Goal: Task Accomplishment & Management: Complete application form

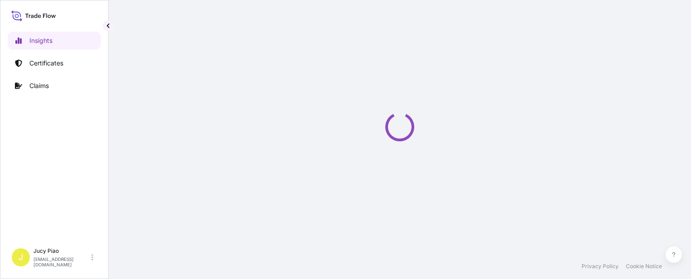
select select "2025"
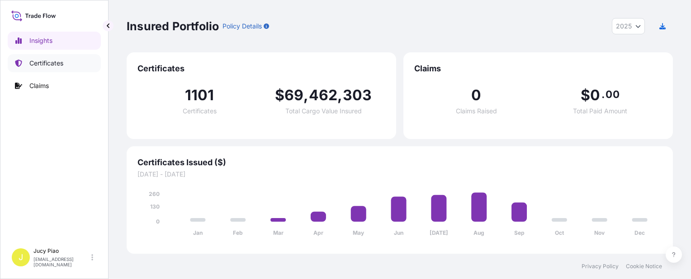
click at [72, 66] on link "Certificates" at bounding box center [54, 63] width 93 height 18
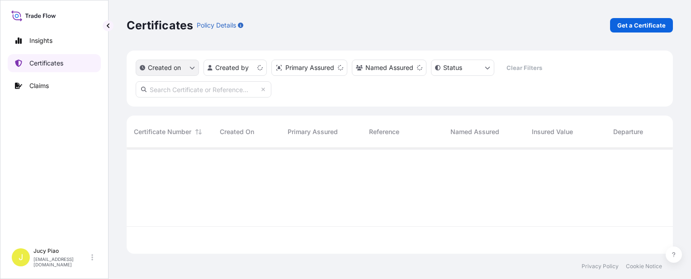
scroll to position [104, 539]
click at [636, 28] on p "Get a Certificate" at bounding box center [641, 25] width 48 height 9
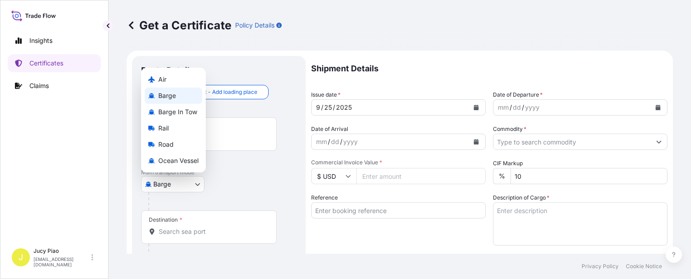
click at [170, 184] on body "Insights Certificates Claims J Jucy Piao [EMAIL_ADDRESS][DOMAIN_NAME] Get a Cer…" at bounding box center [345, 139] width 691 height 279
click at [172, 166] on span "Ocean Vessel" at bounding box center [178, 160] width 40 height 9
select select "Ocean Vessel"
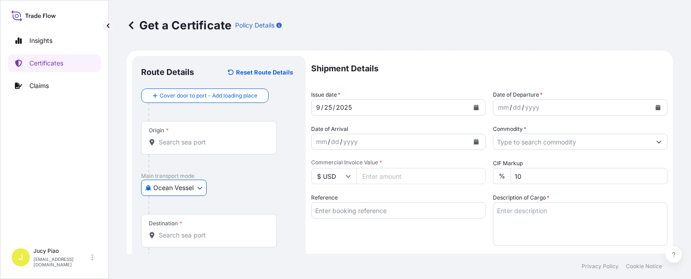
click at [360, 207] on input "Reference" at bounding box center [398, 211] width 175 height 16
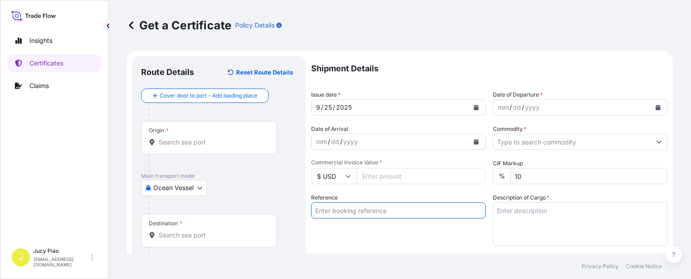
click at [367, 214] on input "Reference" at bounding box center [398, 211] width 175 height 16
paste input "KMTCSHAO537291"
type input "KMTCSHAO537291"
click at [362, 236] on div "Reference KMTCSHAO537291" at bounding box center [398, 220] width 175 height 52
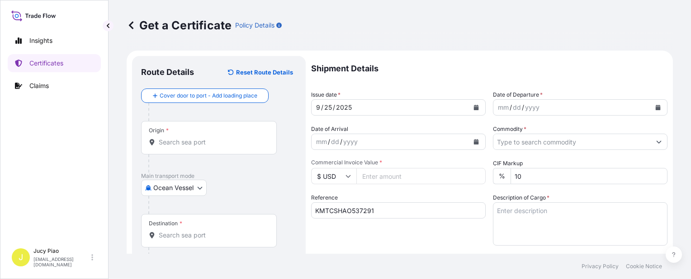
click at [177, 143] on input "Origin *" at bounding box center [212, 142] width 107 height 9
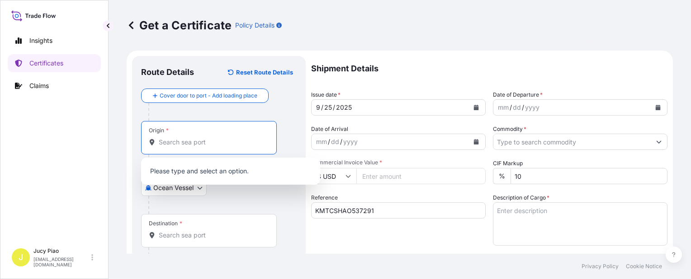
paste input "[GEOGRAPHIC_DATA]"
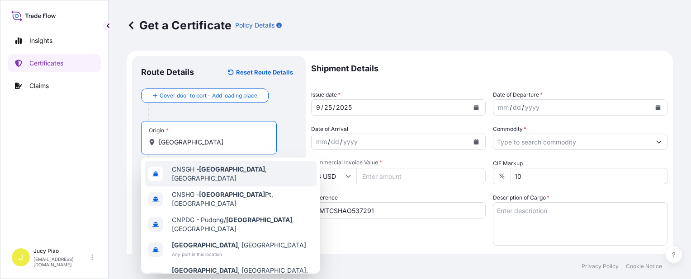
click at [175, 173] on span "CNSGH - [GEOGRAPHIC_DATA] , [GEOGRAPHIC_DATA]" at bounding box center [242, 174] width 141 height 18
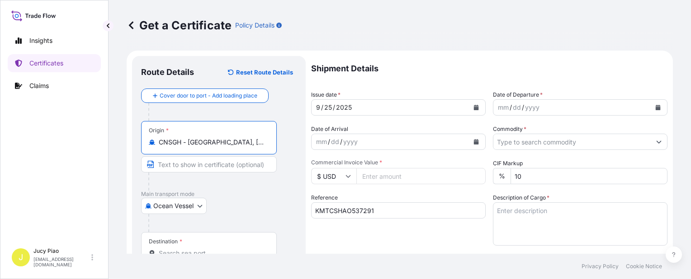
drag, startPoint x: 198, startPoint y: 140, endPoint x: 242, endPoint y: 144, distance: 44.5
click at [242, 142] on input "CNSGH - [GEOGRAPHIC_DATA], [GEOGRAPHIC_DATA]" at bounding box center [212, 142] width 107 height 9
type input "CNSGH - [GEOGRAPHIC_DATA], [GEOGRAPHIC_DATA]"
click at [224, 171] on input "Text to appear on certificate" at bounding box center [209, 164] width 136 height 16
paste input "[GEOGRAPHIC_DATA], [GEOGRAPHIC_DATA]"
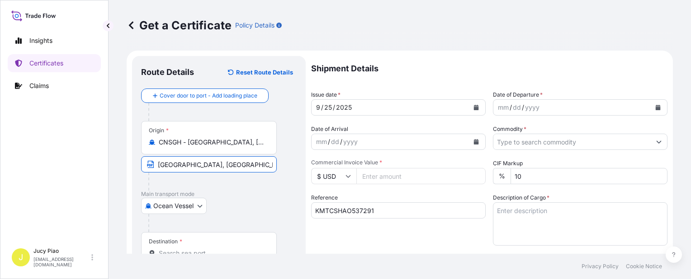
scroll to position [45, 0]
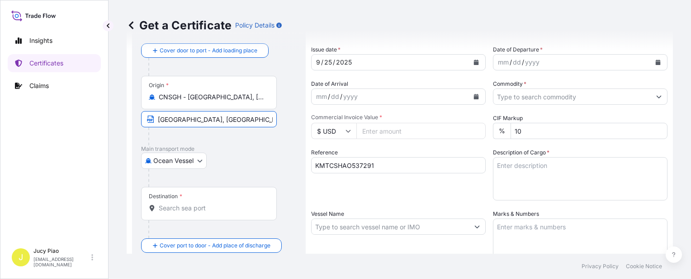
type input "[GEOGRAPHIC_DATA], [GEOGRAPHIC_DATA]"
click at [189, 211] on input "Destination *" at bounding box center [212, 208] width 107 height 9
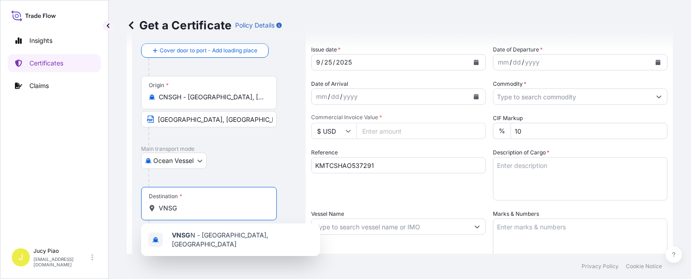
click at [198, 242] on span "VNSG N - [GEOGRAPHIC_DATA], [GEOGRAPHIC_DATA]" at bounding box center [242, 240] width 141 height 18
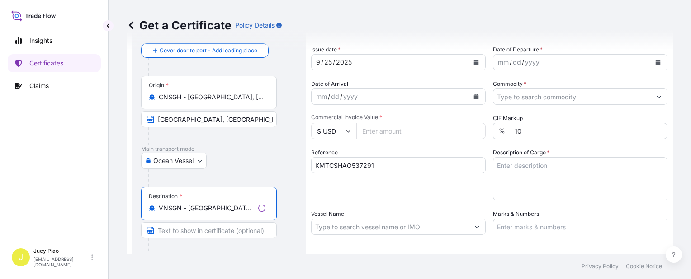
type input "VNSGN - [GEOGRAPHIC_DATA], [GEOGRAPHIC_DATA]"
click at [193, 227] on input "Text to appear on certificate" at bounding box center [209, 230] width 136 height 16
paste input "CAT LAI, HOCHIMINH"
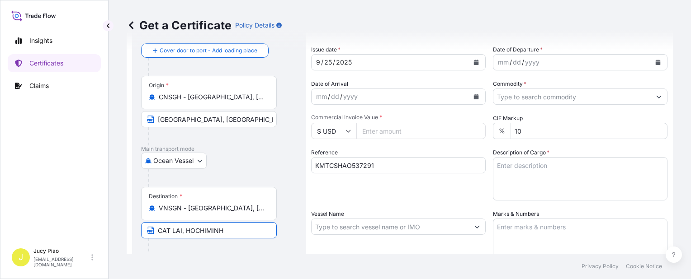
type input "CAT LAI, HOCHIMINH"
click at [395, 192] on div "Reference KMTCSHAO537291" at bounding box center [398, 174] width 175 height 52
click at [326, 63] on div "25" at bounding box center [327, 62] width 9 height 11
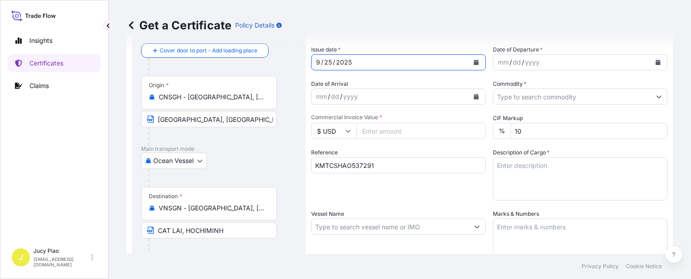
click at [327, 61] on div "25" at bounding box center [327, 62] width 9 height 11
click at [502, 62] on div "mm" at bounding box center [503, 62] width 13 height 11
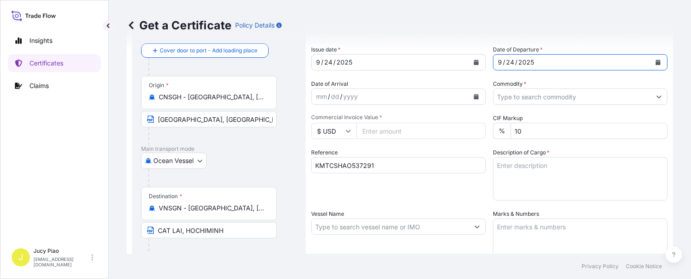
click at [510, 99] on input "Commodity *" at bounding box center [571, 97] width 157 height 16
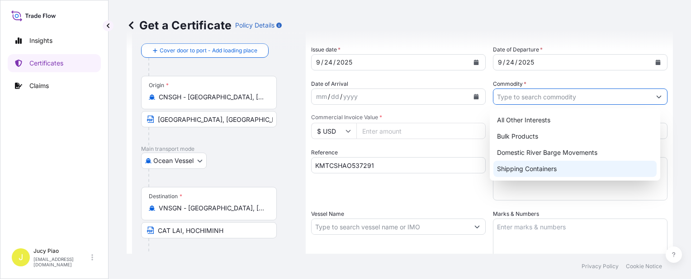
click at [511, 170] on div "Shipping Containers" at bounding box center [574, 169] width 163 height 16
type input "Shipping Containers"
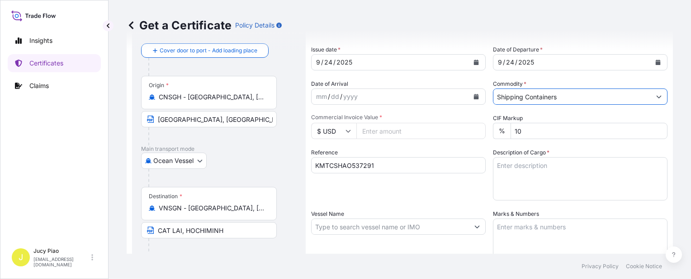
click at [373, 131] on input "Commercial Invoice Value *" at bounding box center [420, 131] width 129 height 16
type input "69800"
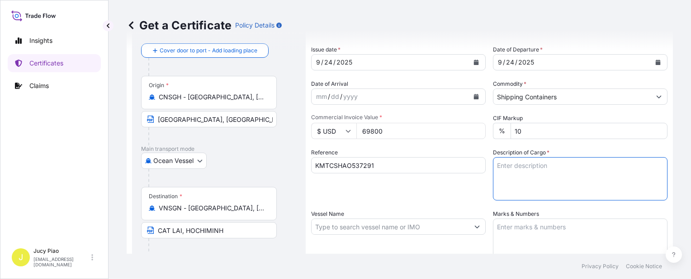
drag, startPoint x: 529, startPoint y: 168, endPoint x: 609, endPoint y: 146, distance: 83.2
click at [530, 168] on textarea "Description of Cargo *" at bounding box center [580, 178] width 175 height 43
paste textarea "THERMOPLASTIC POLYURETHANE ESTANE(R) 2103-55D NAT, PE FOIL BAG HS CODE: 390950 …"
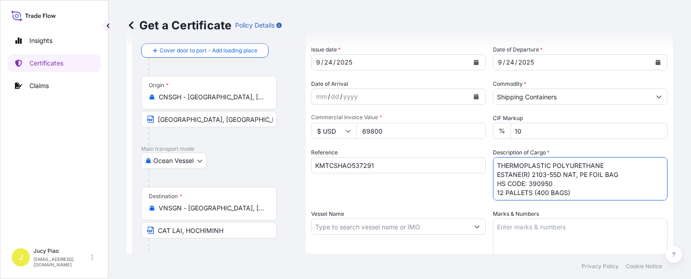
type textarea "THERMOPLASTIC POLYURETHANE ESTANE(R) 2103-55D NAT, PE FOIL BAG HS CODE: 390950 …"
click at [531, 229] on textarea "Marks & Numbers" at bounding box center [580, 241] width 175 height 45
paste textarea "FRAMAS RO25-0184 [GEOGRAPHIC_DATA]"
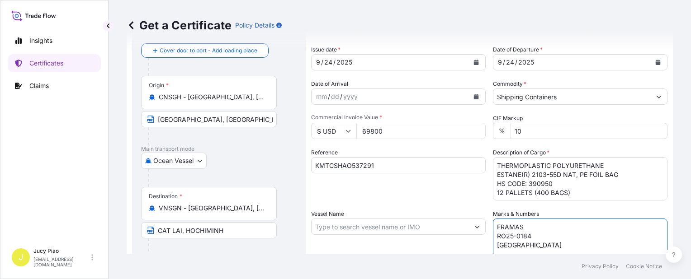
type textarea "FRAMAS RO25-0184 [GEOGRAPHIC_DATA]"
click at [356, 224] on input "Vessel Name" at bounding box center [390, 227] width 157 height 16
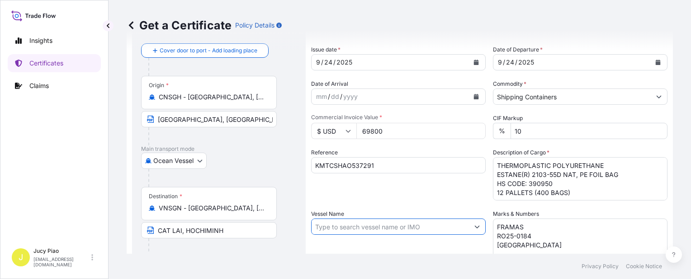
paste input "SKY RAINBOW"
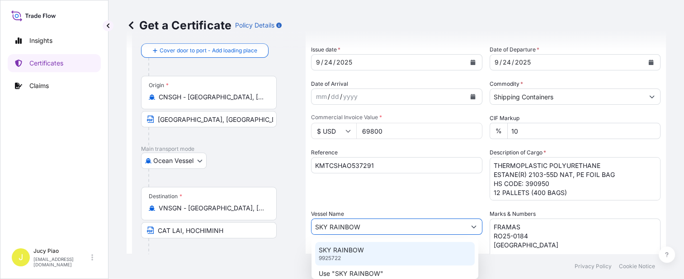
click at [349, 255] on p "SKY RAINBOW" at bounding box center [341, 250] width 45 height 9
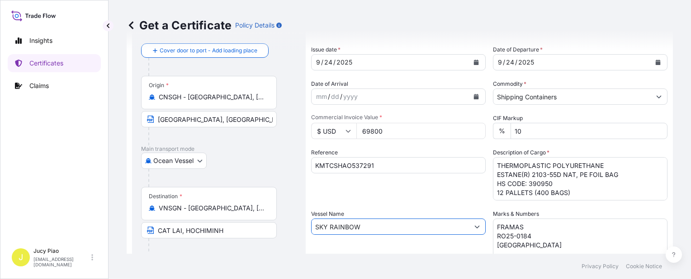
type input "SKY RAINBOW"
click at [398, 202] on div "Shipment Details Issue date * [DATE] Date of Departure * [DATE] Date of Arrival…" at bounding box center [489, 226] width 356 height 431
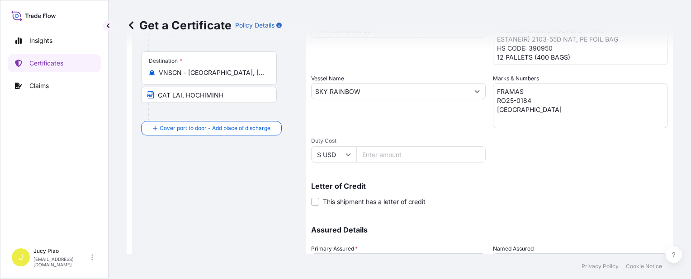
scroll to position [263, 0]
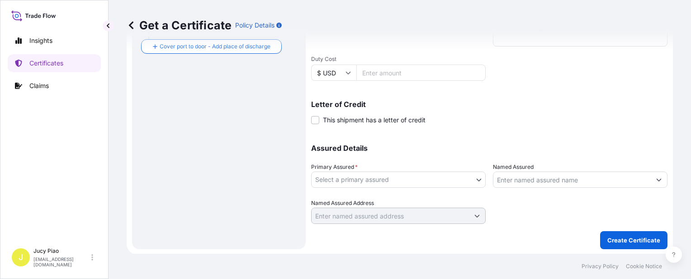
click at [374, 183] on body "0 options available. 2 options available. Insights Certificates Claims J Jucy P…" at bounding box center [345, 139] width 691 height 279
click at [356, 199] on div "The Lubrizol Corporation" at bounding box center [397, 202] width 164 height 16
select select "31566"
click at [507, 183] on input "Named Assured" at bounding box center [571, 180] width 157 height 16
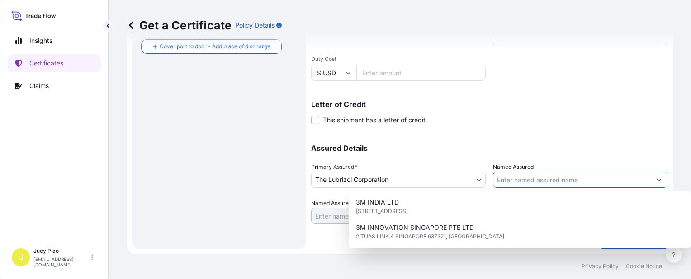
paste input "FRAMAS KOREA VINA CO., LTD"
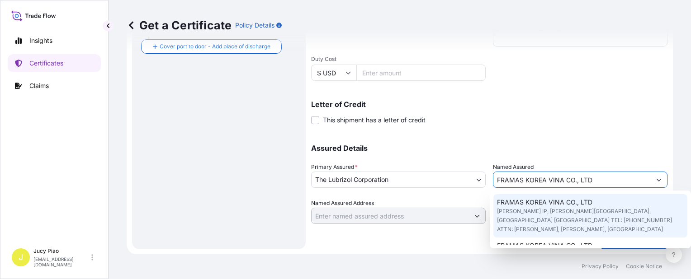
click at [533, 242] on div "FRAMAS KOREA VINA CO., LTD" at bounding box center [590, 246] width 194 height 16
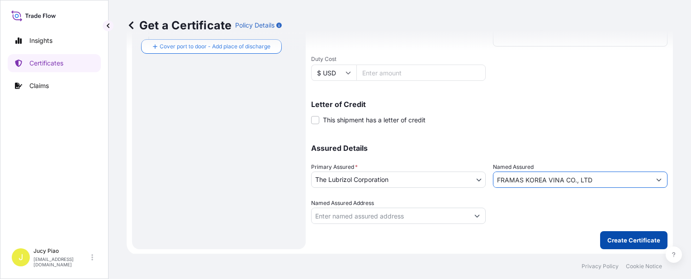
type input "FRAMAS KOREA VINA CO., LTD"
click at [624, 238] on p "Create Certificate" at bounding box center [633, 240] width 53 height 9
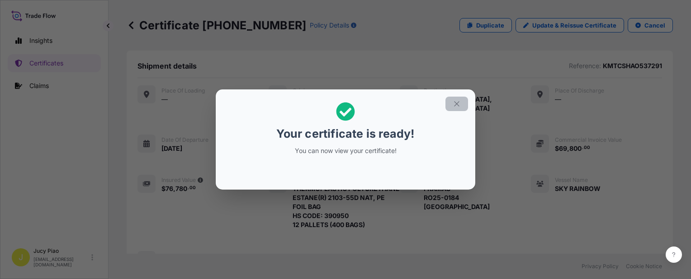
click at [461, 104] on button "button" at bounding box center [456, 104] width 23 height 14
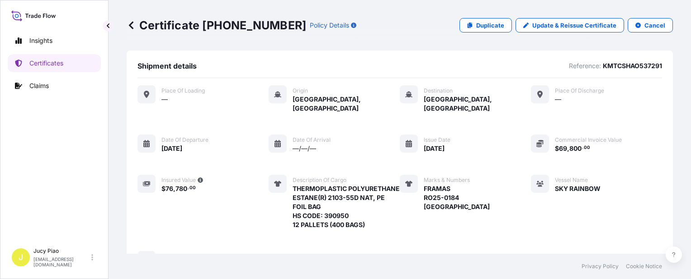
click at [494, 158] on div "Place of Loading — Origin [GEOGRAPHIC_DATA], [GEOGRAPHIC_DATA] Destination [GEO…" at bounding box center [399, 177] width 525 height 184
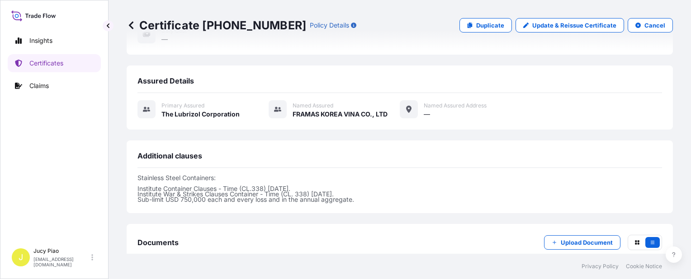
scroll to position [317, 0]
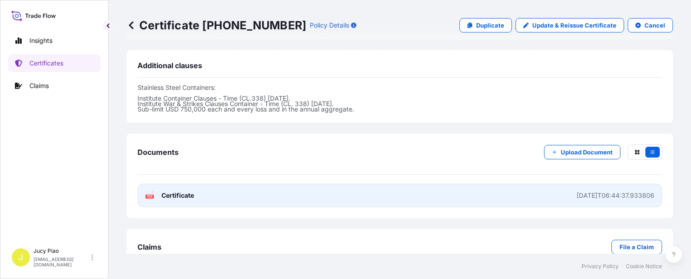
click at [491, 194] on link "PDF Certificate [DATE]T06:44:37.933806" at bounding box center [399, 196] width 525 height 24
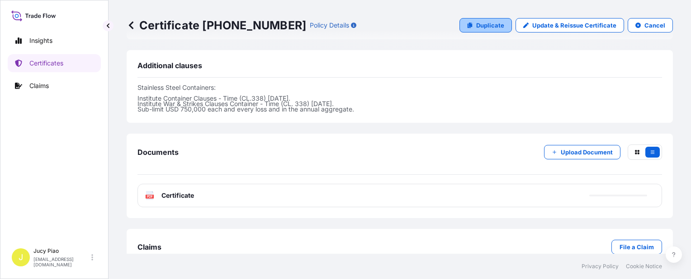
click at [468, 27] on icon at bounding box center [470, 25] width 5 height 5
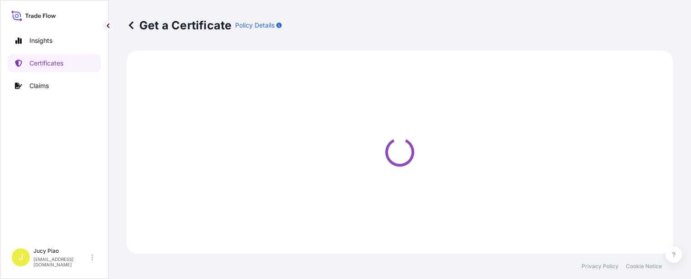
select select "Ocean Vessel"
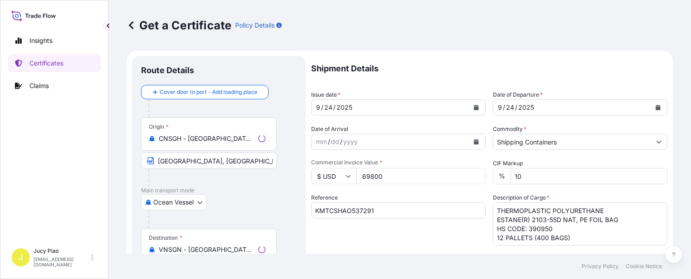
select select "31566"
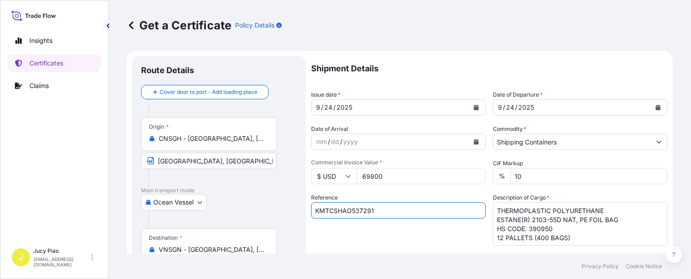
click at [373, 211] on input "KMTCSHAO537291" at bounding box center [398, 211] width 175 height 16
drag, startPoint x: 386, startPoint y: 214, endPoint x: 253, endPoint y: 212, distance: 133.0
click at [253, 213] on form "Route Details Cover door to port - Add loading place Place of loading Road / [G…" at bounding box center [400, 284] width 546 height 467
paste input "69559"
type input "KMTCSHAO569559"
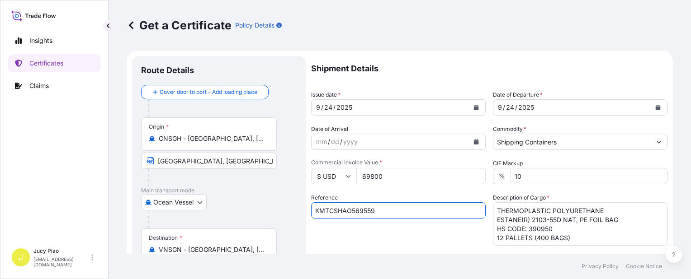
click at [352, 237] on div "Reference KMTCSHAO569559" at bounding box center [398, 220] width 175 height 52
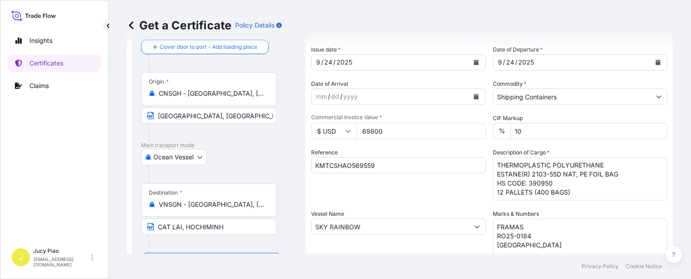
click at [530, 240] on textarea "FRAMAS RO25-0184 [GEOGRAPHIC_DATA]" at bounding box center [580, 241] width 175 height 45
drag, startPoint x: 516, startPoint y: 243, endPoint x: 468, endPoint y: 214, distance: 55.2
click at [466, 218] on div "Shipment Details Issue date * [DATE] Date of Departure * [DATE] Date of Arrival…" at bounding box center [489, 226] width 356 height 431
paste textarea "IMCD VIETNAM PO 3298 OP & 3278 OP"
type textarea "IMCD VIETNAM PO 3298 OP & 3278 OP [GEOGRAPHIC_DATA]"
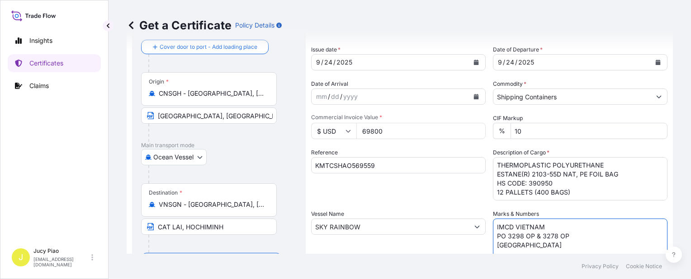
click at [579, 192] on textarea "THERMOPLASTIC POLYURETHANE ESTANE(R) 2103-55D NAT, PE FOIL BAG HS CODE: 390950 …" at bounding box center [580, 178] width 175 height 43
drag, startPoint x: 572, startPoint y: 196, endPoint x: 416, endPoint y: 109, distance: 177.9
click at [416, 113] on div "Shipment Details Issue date * [DATE] Date of Departure * [DATE] Date of Arrival…" at bounding box center [489, 226] width 356 height 431
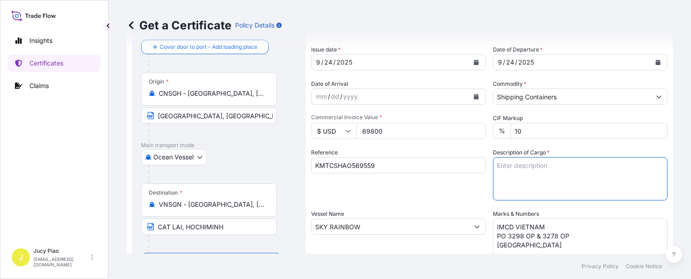
scroll to position [0, 0]
paste textarea "MERQUAT(TM) 550PR POLYMER, 1H1 PLASTIC DRUM HS CODE:391190 NOVETHIX(TM) HC200 P…"
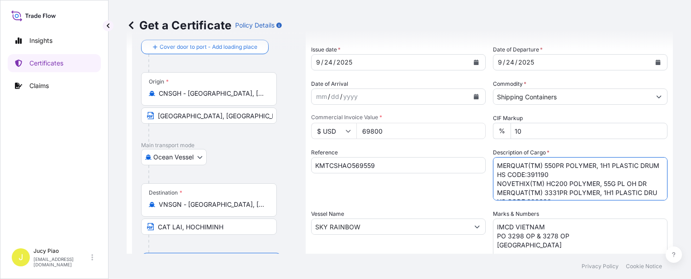
scroll to position [37, 0]
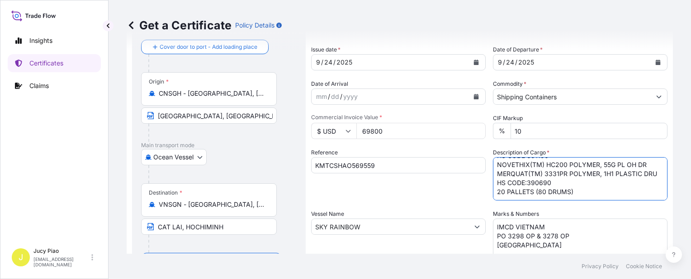
type textarea "MERQUAT(TM) 550PR POLYMER, 1H1 PLASTIC DRUM HS CODE:391190 NOVETHIX(TM) HC200 P…"
click at [436, 211] on div "Vessel Name SKY RAINBOW" at bounding box center [398, 237] width 175 height 54
click at [389, 132] on input "69800" at bounding box center [420, 131] width 129 height 16
drag, startPoint x: 303, startPoint y: 128, endPoint x: 249, endPoint y: 115, distance: 54.8
click at [255, 117] on form "Route Details Cover door to port - Add loading place Place of loading Road / [G…" at bounding box center [400, 238] width 546 height 467
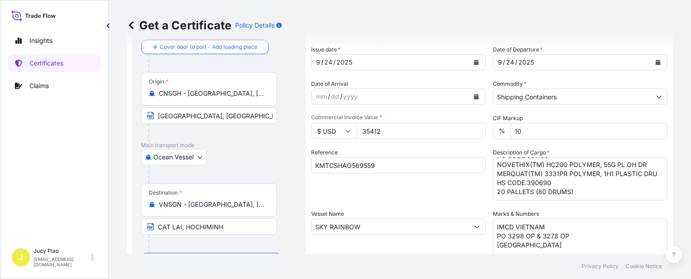
type input "35412"
click at [397, 196] on div "Reference KMTCSHAO569559" at bounding box center [398, 174] width 175 height 52
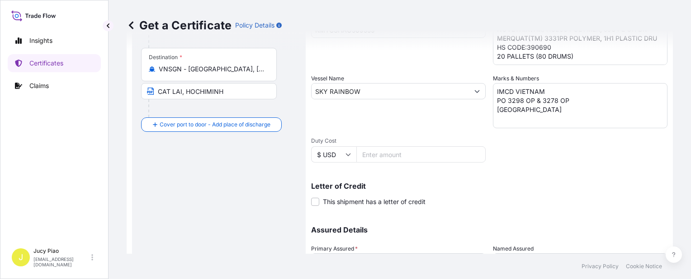
scroll to position [263, 0]
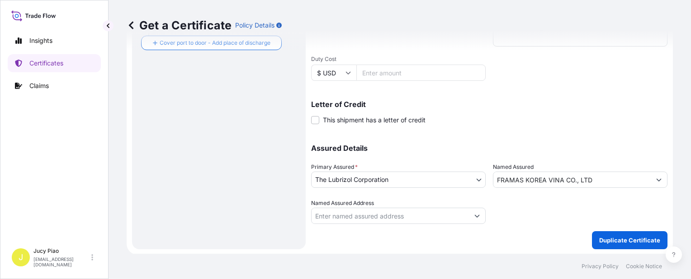
click at [606, 176] on input "FRAMAS KOREA VINA CO., LTD" at bounding box center [571, 180] width 157 height 16
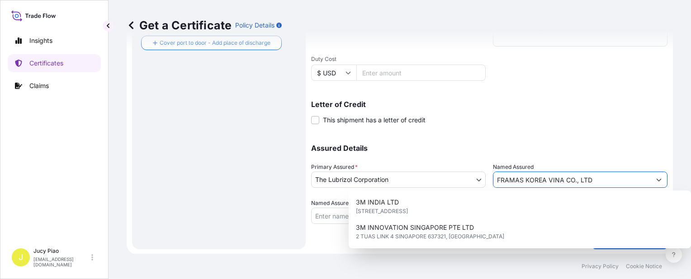
drag, startPoint x: 517, startPoint y: 181, endPoint x: 418, endPoint y: 168, distance: 99.8
click at [428, 170] on div "Assured Details Primary Assured * The Lubrizol Corporation The Lubrizol Corpora…" at bounding box center [489, 179] width 356 height 90
paste input "IMCD VIETNAM COMPANY LIMITE"
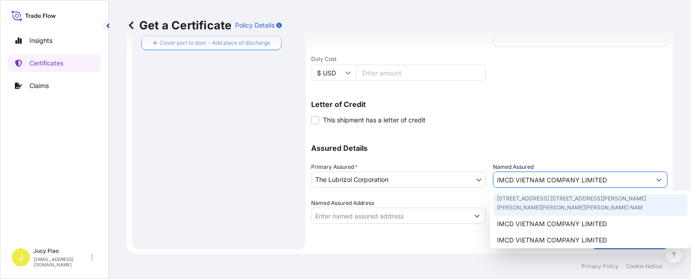
scroll to position [92, 0]
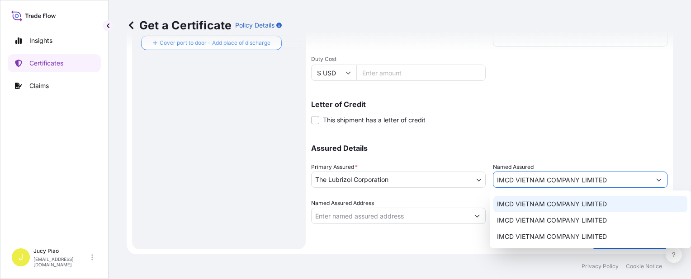
click at [548, 209] on div "IMCD VIETNAM COMPANY LIMITED" at bounding box center [590, 204] width 194 height 16
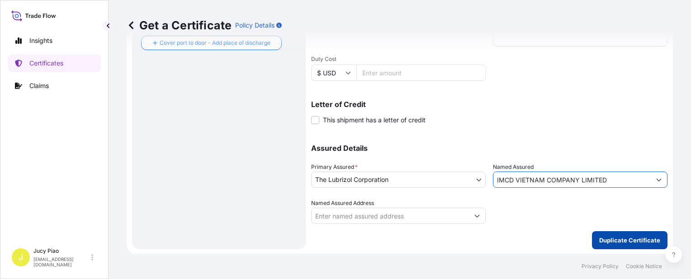
type input "IMCD VIETNAM COMPANY LIMITED"
click at [604, 242] on p "Duplicate Certificate" at bounding box center [629, 240] width 61 height 9
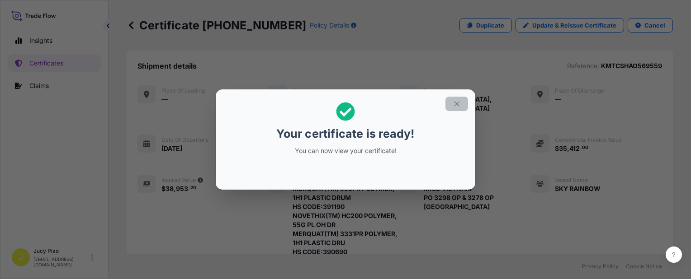
click at [457, 104] on icon "button" at bounding box center [456, 103] width 5 height 5
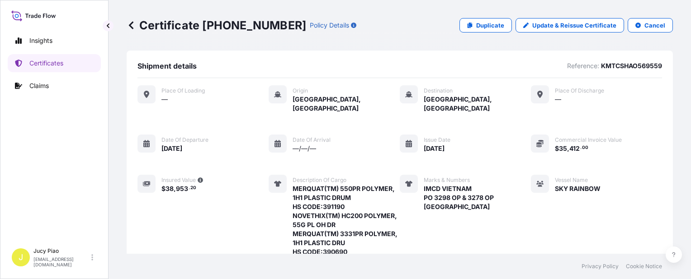
click at [478, 117] on div "Place of Loading — Origin [GEOGRAPHIC_DATA], [GEOGRAPHIC_DATA] Destination [GEO…" at bounding box center [399, 195] width 525 height 221
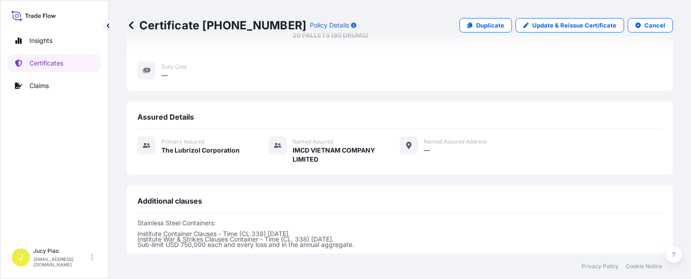
scroll to position [362, 0]
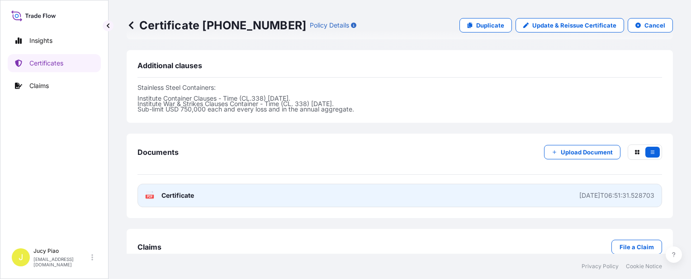
click at [525, 184] on link "PDF Certificate [DATE]T06:51:31.528703" at bounding box center [399, 196] width 525 height 24
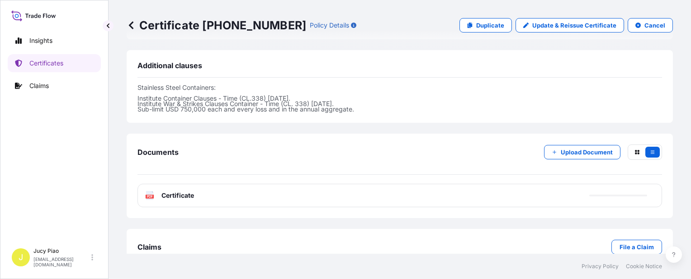
click at [476, 30] on link "Duplicate" at bounding box center [485, 25] width 52 height 14
select select "Ocean Vessel"
select select "31566"
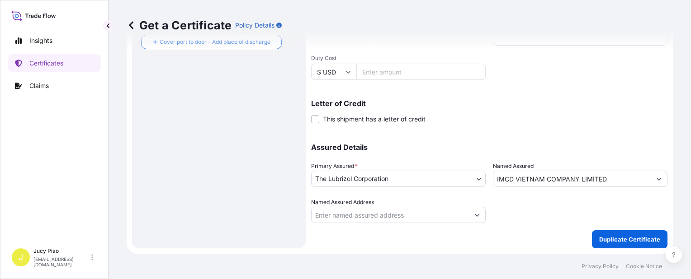
scroll to position [263, 0]
click at [445, 128] on div "Shipment Details Issue date * [DATE] Date of Departure * [DATE] Date of Arrival…" at bounding box center [489, 8] width 356 height 431
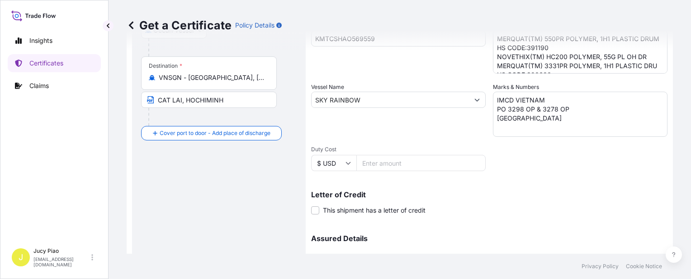
scroll to position [127, 0]
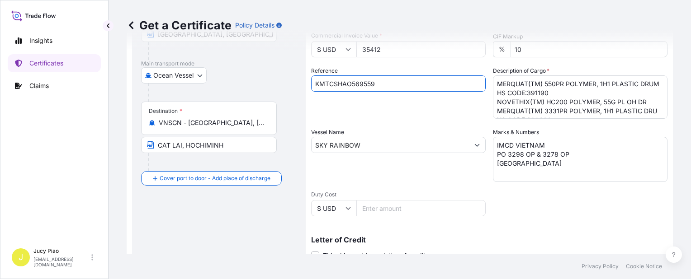
click at [387, 80] on input "KMTCSHAO569559" at bounding box center [398, 84] width 175 height 16
drag, startPoint x: 393, startPoint y: 83, endPoint x: 225, endPoint y: 71, distance: 168.7
click at [241, 73] on form "Route Details Cover door to port - Add loading place Place of loading Road / [G…" at bounding box center [400, 157] width 546 height 467
paste input "3564"
type input "KMTCSHAO563564"
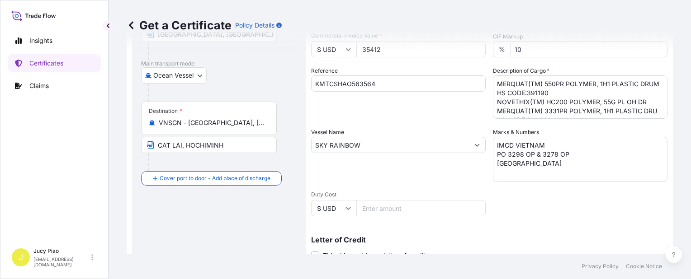
click at [369, 115] on div "Reference KMTCSHAO563564" at bounding box center [398, 92] width 175 height 52
click at [530, 162] on textarea "IMCD VIETNAM PO 3298 OP & 3278 OP [GEOGRAPHIC_DATA]" at bounding box center [580, 159] width 175 height 45
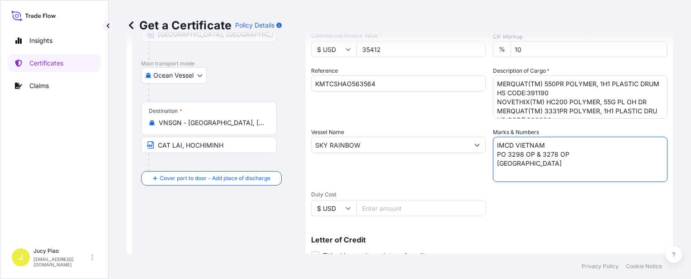
drag, startPoint x: 541, startPoint y: 169, endPoint x: 473, endPoint y: 121, distance: 83.4
click at [452, 112] on div "Shipment Details Issue date * [DATE] Date of Departure * [DATE] Date of Arrival…" at bounding box center [489, 144] width 356 height 431
paste textarea "VIETNAM [PERSON_NAME] / 51DD901"
click at [496, 155] on textarea "IMCD VIETNAM PO 3298 OP & 3278 OP [GEOGRAPHIC_DATA]" at bounding box center [580, 159] width 175 height 45
type textarea "VIETNAM [PERSON_NAME] / 51DD901"
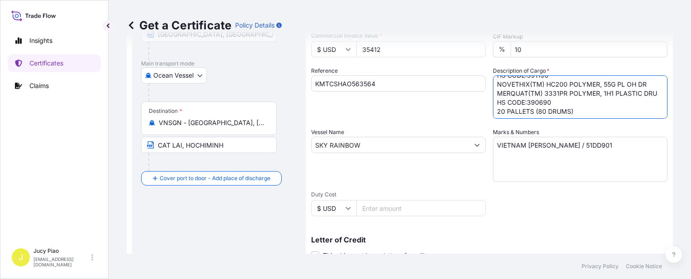
scroll to position [37, 0]
drag, startPoint x: 494, startPoint y: 82, endPoint x: 558, endPoint y: 122, distance: 75.9
click at [558, 122] on div "Shipment Details Issue date * [DATE] Date of Departure * [DATE] Date of Arrival…" at bounding box center [489, 144] width 356 height 431
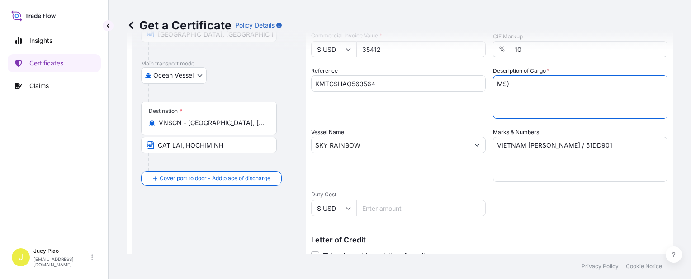
scroll to position [0, 0]
drag, startPoint x: 497, startPoint y: 84, endPoint x: 452, endPoint y: 79, distance: 44.6
click at [452, 79] on div "Shipment Details Issue date * [DATE] Date of Departure * [DATE] Date of Arrival…" at bounding box center [489, 144] width 356 height 431
paste textarea "THERMOPLASTIC POLYURETHANE HS CODE: 390950 TAX ID: 3600659583 20 PALLETS (20 SAK"
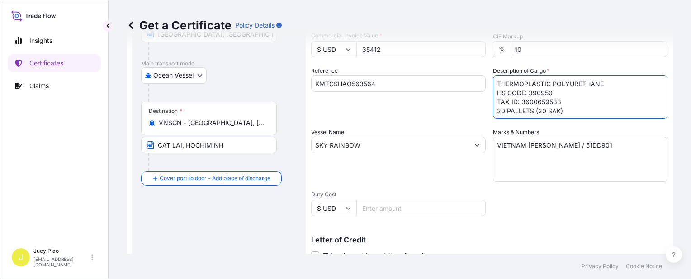
type textarea "THERMOPLASTIC POLYURETHANE HS CODE: 390950 TAX ID: 3600659583 20 PALLETS (20 SA…"
click at [434, 127] on div "Shipment Details Issue date * [DATE] Date of Departure * [DATE] Date of Arrival…" at bounding box center [489, 144] width 356 height 431
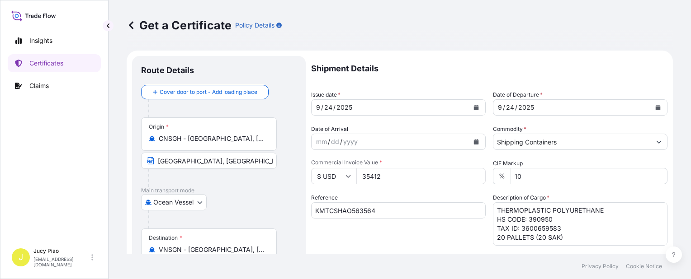
click at [392, 140] on div "mm / dd / yyyy" at bounding box center [390, 142] width 157 height 16
click at [325, 139] on div "mm / dd / yyyy" at bounding box center [390, 142] width 157 height 16
click at [401, 178] on input "35412" at bounding box center [420, 176] width 129 height 16
drag, startPoint x: 396, startPoint y: 179, endPoint x: 247, endPoint y: 174, distance: 148.9
click at [267, 176] on form "Route Details Cover door to port - Add loading place Place of loading Road / [G…" at bounding box center [400, 284] width 546 height 467
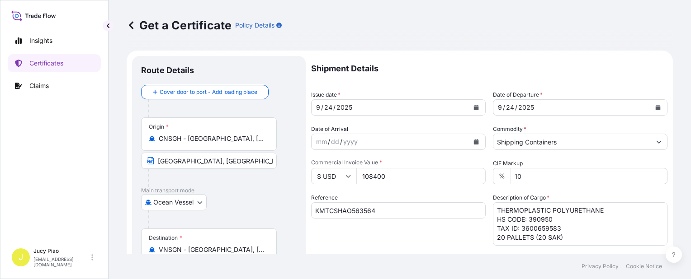
type input "108400"
click at [391, 191] on div "Shipment Details Issue date * [DATE] Date of Departure * [DATE] Date of Arrival…" at bounding box center [489, 271] width 356 height 431
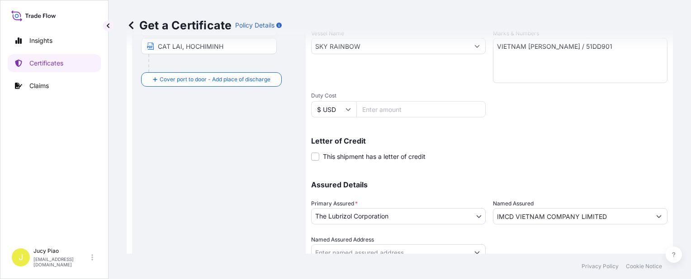
scroll to position [263, 0]
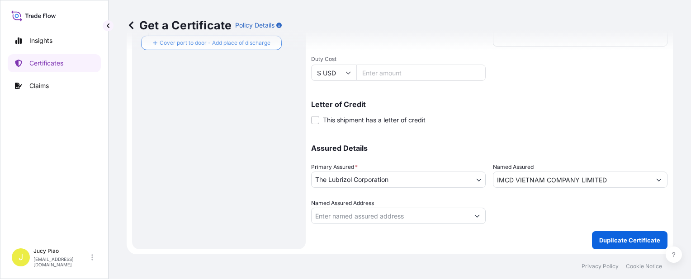
click at [613, 217] on div at bounding box center [580, 211] width 175 height 25
drag, startPoint x: 619, startPoint y: 218, endPoint x: 470, endPoint y: 210, distance: 149.0
click at [470, 210] on div "Assured Details Primary Assured * The Lubrizol Corporation The Lubrizol Corpora…" at bounding box center [489, 179] width 356 height 90
click at [614, 218] on div at bounding box center [580, 211] width 175 height 25
click at [608, 218] on div at bounding box center [580, 211] width 175 height 25
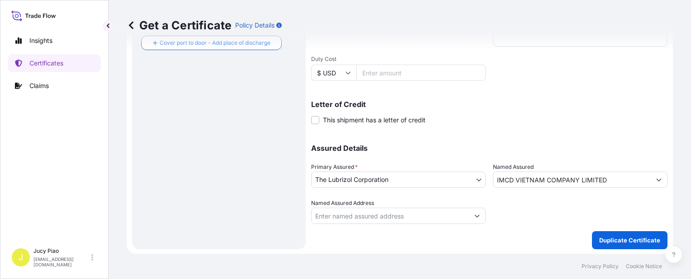
click at [588, 217] on div at bounding box center [580, 211] width 175 height 25
click at [496, 218] on div at bounding box center [580, 211] width 175 height 25
click at [592, 218] on div at bounding box center [580, 211] width 175 height 25
click at [515, 229] on div "Shipment Details Issue date * [DATE] Date of Departure * [DATE] Date of Arrival…" at bounding box center [489, 21] width 356 height 456
click at [516, 180] on input "IMCD VIETNAM COMPANY LIMITED" at bounding box center [571, 180] width 157 height 16
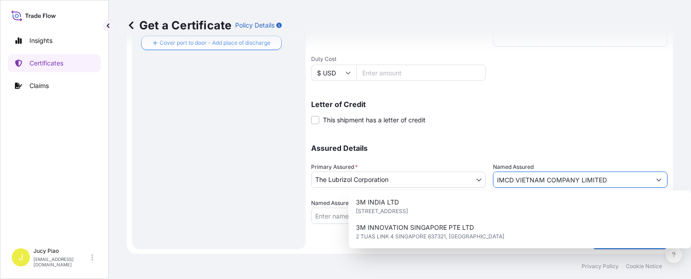
drag, startPoint x: 613, startPoint y: 180, endPoint x: 337, endPoint y: 169, distance: 276.5
click at [337, 169] on div "Assured Details Primary Assured * The Lubrizol Corporation The Lubrizol Corpora…" at bounding box center [489, 179] width 356 height 90
paste input "VIETNAM [PERSON_NAME] ORIENT CO., LTD."
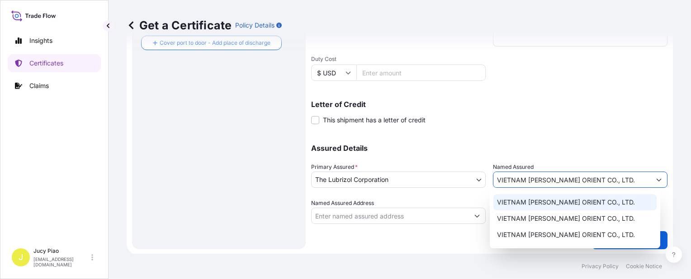
click at [529, 200] on span "VIETNAM [PERSON_NAME] ORIENT CO., LTD." at bounding box center [566, 202] width 138 height 9
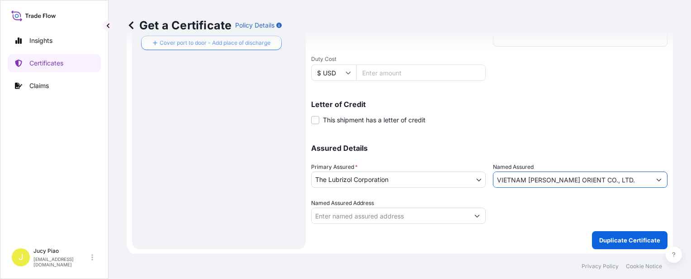
type input "VIETNAM [PERSON_NAME] ORIENT CO., LTD."
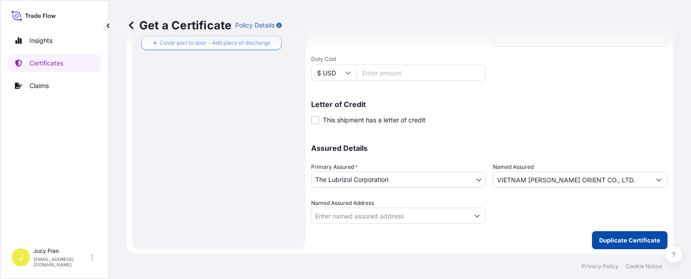
click at [617, 241] on p "Duplicate Certificate" at bounding box center [629, 240] width 61 height 9
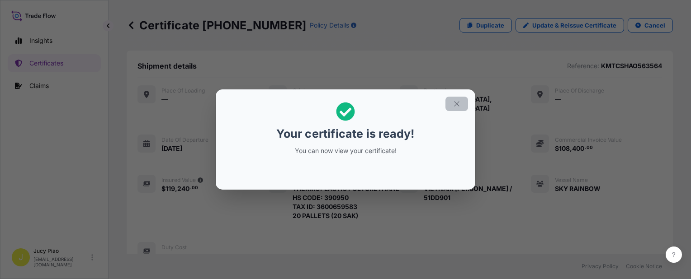
click at [456, 106] on icon "button" at bounding box center [457, 104] width 8 height 8
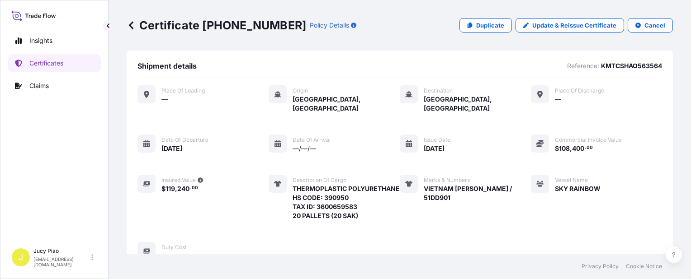
click at [512, 212] on div "Place of Loading — Origin [GEOGRAPHIC_DATA], [GEOGRAPHIC_DATA] Destination [GEO…" at bounding box center [399, 172] width 525 height 175
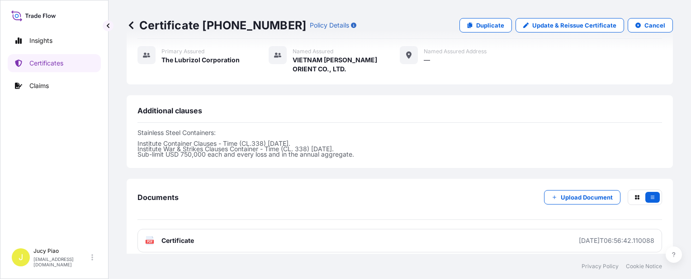
scroll to position [334, 0]
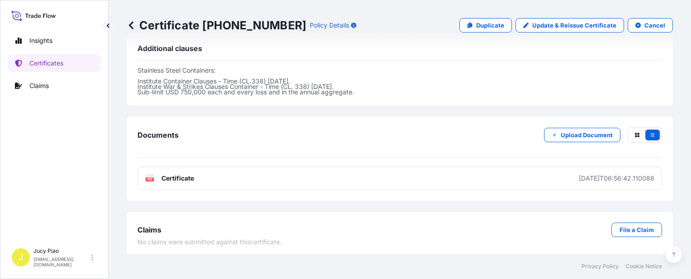
click at [417, 195] on div "Documents Upload Document PDF Certificate [DATE]T06:56:42.110088" at bounding box center [400, 159] width 546 height 85
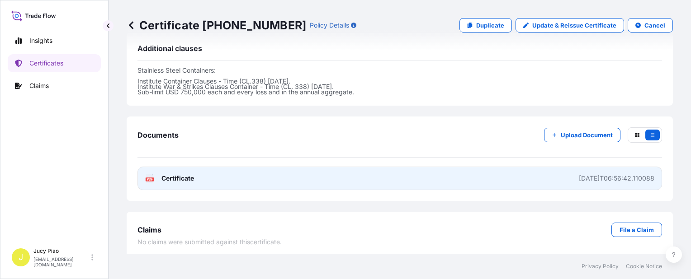
click at [470, 181] on link "PDF Certificate [DATE]T06:56:42.110088" at bounding box center [399, 179] width 525 height 24
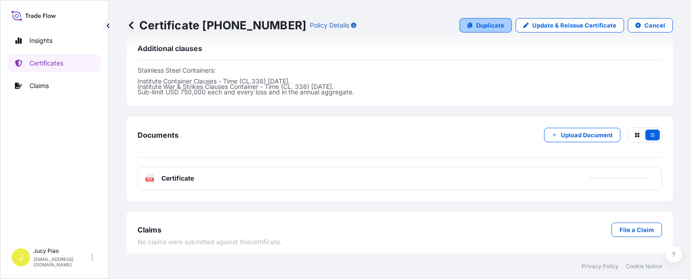
click at [488, 20] on link "Duplicate" at bounding box center [485, 25] width 52 height 14
select select "Ocean Vessel"
select select "31566"
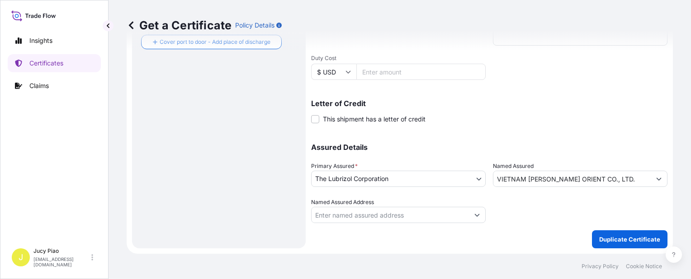
scroll to position [263, 0]
click at [500, 117] on div "Letter of Credit This shipment has a letter of credit Letter of credit * Letter…" at bounding box center [489, 113] width 356 height 24
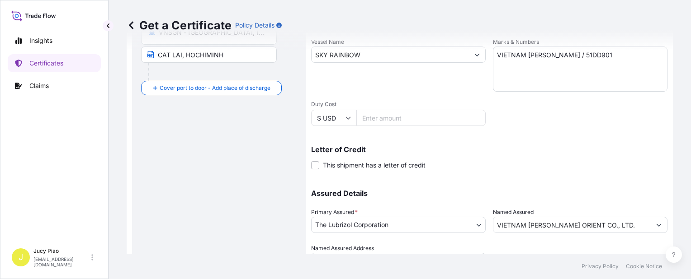
scroll to position [0, 0]
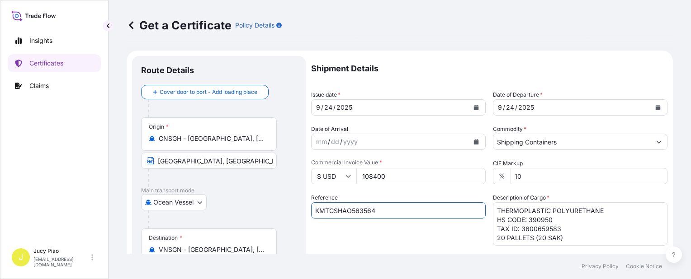
click at [398, 213] on input "KMTCSHAO563564" at bounding box center [398, 211] width 175 height 16
click at [250, 207] on form "Route Details Cover door to port - Add loading place Place of loading Road / [G…" at bounding box center [400, 284] width 546 height 467
paste input "6395995509"
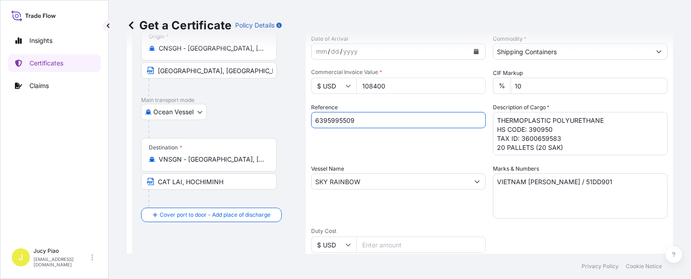
type input "6395995509"
click at [377, 183] on input "SKY RAINBOW" at bounding box center [390, 182] width 157 height 16
drag, startPoint x: 331, startPoint y: 184, endPoint x: 269, endPoint y: 178, distance: 62.7
click at [263, 177] on form "Route Details Cover door to port - Add loading place Place of loading Road / [G…" at bounding box center [400, 193] width 546 height 467
paste input "PEGASUS HOPE"
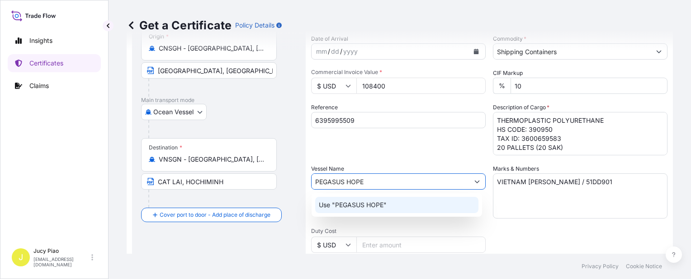
click at [364, 211] on div "Use "PEGASUS HOPE"" at bounding box center [396, 205] width 163 height 16
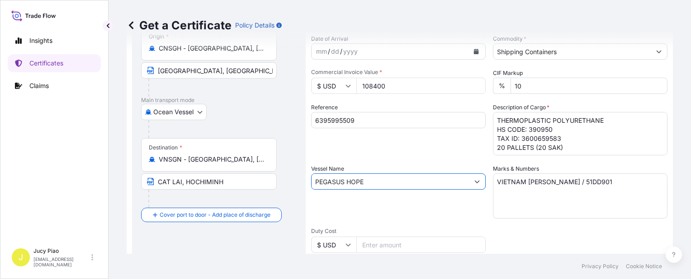
type input "PEGASUS HOPE"
click at [364, 211] on div "Vessel Name PEGASUS HOPE" at bounding box center [398, 192] width 175 height 54
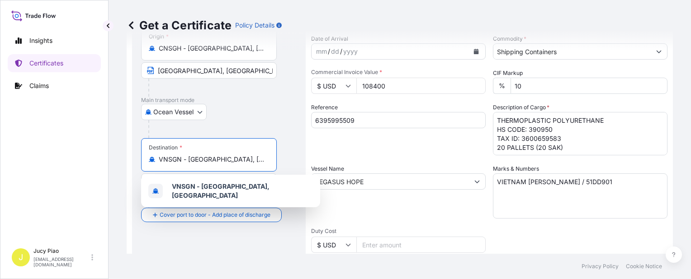
drag, startPoint x: 159, startPoint y: 158, endPoint x: 334, endPoint y: 167, distance: 175.2
click at [331, 167] on form "Route Details Cover door to port - Add loading place Place of loading Road / [G…" at bounding box center [400, 193] width 546 height 467
paste input "INCHEON"
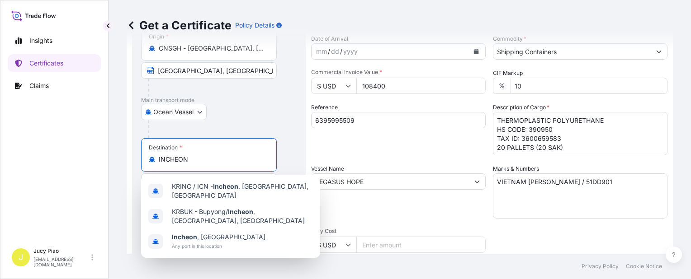
click at [212, 189] on span "KRINC / ICN - [GEOGRAPHIC_DATA] , [GEOGRAPHIC_DATA], [GEOGRAPHIC_DATA]" at bounding box center [242, 191] width 141 height 18
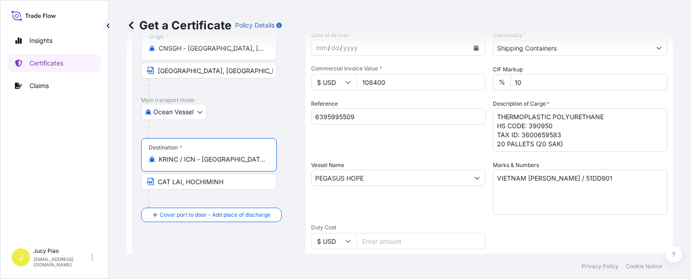
scroll to position [0, 2]
drag, startPoint x: 202, startPoint y: 161, endPoint x: 301, endPoint y: 166, distance: 99.1
click at [301, 166] on div "Route Details Reset Route Details Cover door to port - Add loading place Place …" at bounding box center [219, 190] width 174 height 456
type input "KRINC / ICN - [GEOGRAPHIC_DATA], [GEOGRAPHIC_DATA], [GEOGRAPHIC_DATA]"
click at [230, 182] on input "CAT LAI, HOCHIMINH" at bounding box center [209, 182] width 136 height 16
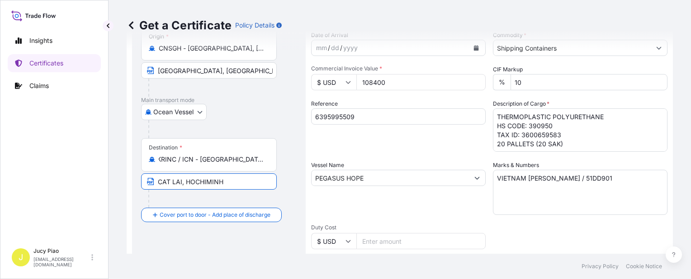
scroll to position [0, 0]
drag, startPoint x: 242, startPoint y: 182, endPoint x: 71, endPoint y: 169, distance: 171.9
click at [71, 169] on div "Insights Certificates Claims J Jucy Piao [EMAIL_ADDRESS][DOMAIN_NAME] Get a Cer…" at bounding box center [345, 139] width 691 height 279
paste input "[GEOGRAPHIC_DATA], [GEOGRAPHIC_DATA], [GEOGRAPHIC_DATA]"
type input "[GEOGRAPHIC_DATA], [GEOGRAPHIC_DATA], [GEOGRAPHIC_DATA]"
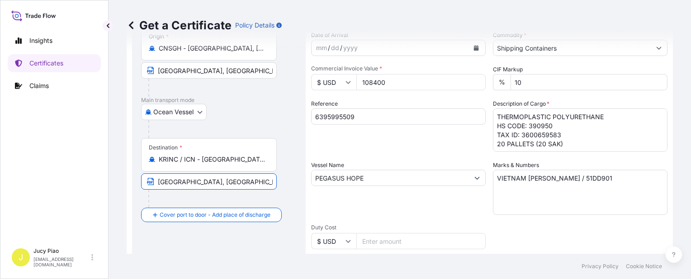
click at [282, 160] on div "Destination * KRINC / ICN - [GEOGRAPHIC_DATA], [GEOGRAPHIC_DATA], [GEOGRAPHIC_D…" at bounding box center [219, 173] width 156 height 70
click at [434, 144] on div "Reference 6395995509" at bounding box center [398, 125] width 175 height 52
click at [563, 145] on textarea "THERMOPLASTIC POLYURETHANE HS CODE: 390950 TAX ID: 3600659583 20 PALLETS (20 SA…" at bounding box center [580, 130] width 175 height 43
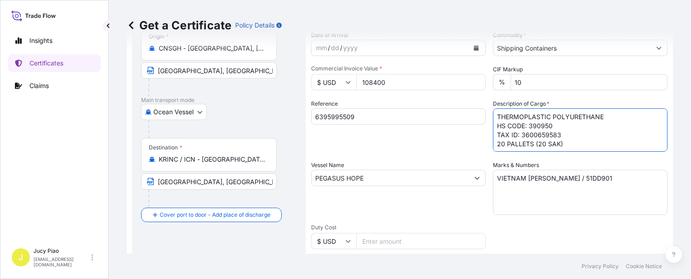
scroll to position [0, 0]
drag, startPoint x: 564, startPoint y: 145, endPoint x: 449, endPoint y: 66, distance: 139.2
click at [449, 66] on div "Shipment Details Issue date * [DATE] Date of Departure * [DATE] Date of Arrival…" at bounding box center [489, 177] width 356 height 431
paste textarea "ACRYTHIX(TM) HP-80, POH 200L DR"
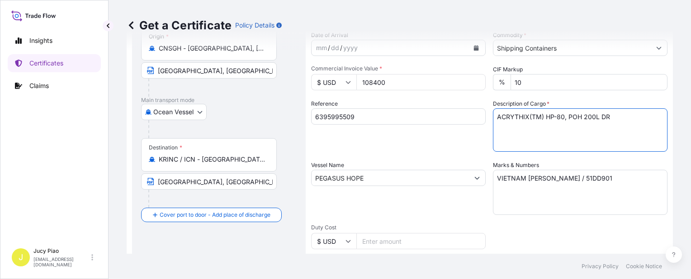
paste textarea "CARBOPOL(R) AQUA SF-2CN POLYMER,"
paste textarea "55G PL OH 17 PALLETS (66 DRUMS)"
click at [495, 136] on textarea "THERMOPLASTIC POLYURETHANE HS CODE: 390950 TAX ID: 3600659583 20 PALLETS (20 SA…" at bounding box center [580, 130] width 175 height 43
type textarea "ACRYTHIX(TM) HP-80, POH 200L DR [PERSON_NAME](R) AQUA SF-2CN POLYMER, 55G PL OH…"
click at [600, 181] on textarea "VIETNAM [PERSON_NAME] / 51DD901" at bounding box center [580, 192] width 175 height 45
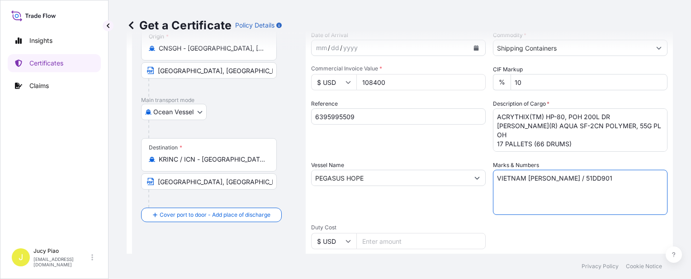
drag, startPoint x: 601, startPoint y: 180, endPoint x: 423, endPoint y: 175, distance: 177.3
click at [432, 175] on div "Shipment Details Issue date * [DATE] Date of Departure * [DATE] Date of Arrival…" at bounding box center [489, 177] width 356 height 431
paste textarea "PO#"
paste textarea "4503928287"
paste textarea "& 4503928288"
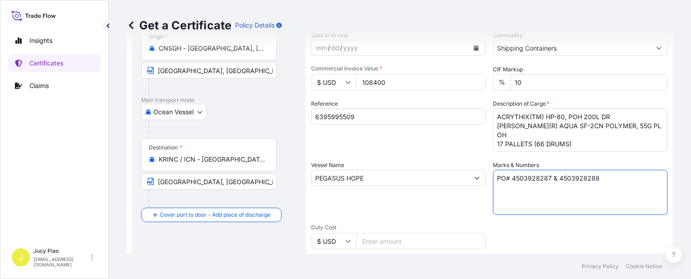
scroll to position [4, 0]
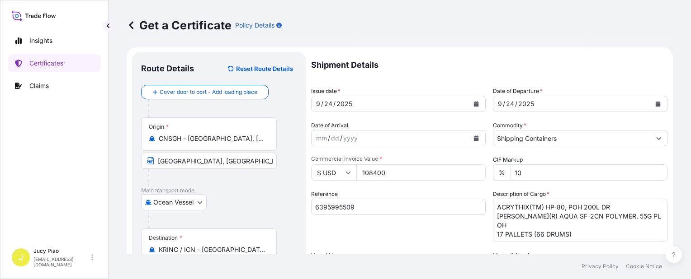
type textarea "PO# 4503928287 & 4503928288"
click at [394, 175] on input "108400" at bounding box center [420, 173] width 129 height 16
drag, startPoint x: 396, startPoint y: 174, endPoint x: 317, endPoint y: 175, distance: 79.6
click at [318, 175] on div "$ USD 108400" at bounding box center [398, 173] width 175 height 16
type input "17905.91"
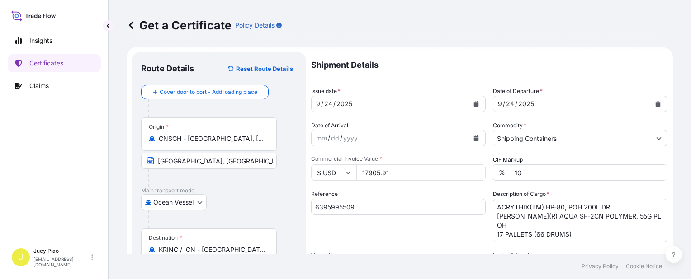
click at [392, 187] on div "Shipment Details Issue date * [DATE] Date of Departure * [DATE] Date of Arrival…" at bounding box center [489, 267] width 356 height 431
click at [397, 228] on div "Reference 6395995509" at bounding box center [398, 216] width 175 height 52
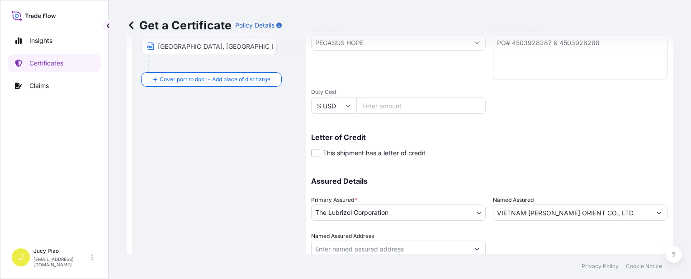
scroll to position [263, 0]
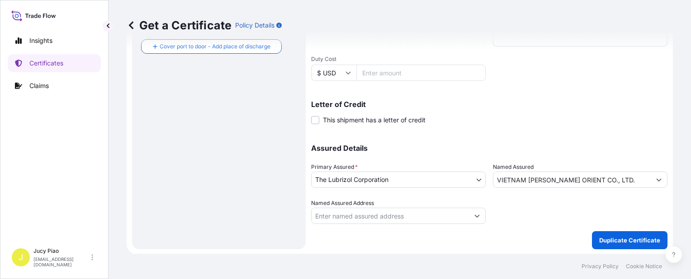
click at [599, 179] on input "VIETNAM [PERSON_NAME] ORIENT CO., LTD." at bounding box center [571, 180] width 157 height 16
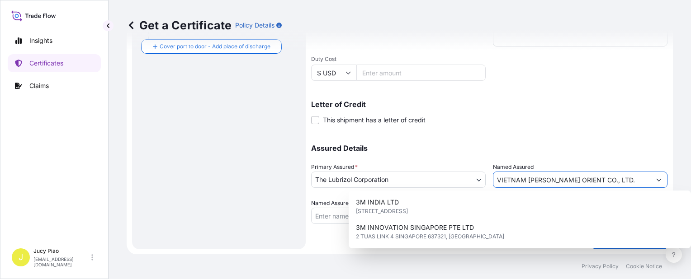
drag, startPoint x: 605, startPoint y: 180, endPoint x: 471, endPoint y: 172, distance: 134.5
click at [472, 172] on div "Assured Details Primary Assured * The Lubrizol Corporation The Lubrizol Corpora…" at bounding box center [489, 179] width 356 height 90
paste input "LUBRIZOL KOREA"
type input "LUBRIZOL KOREA"
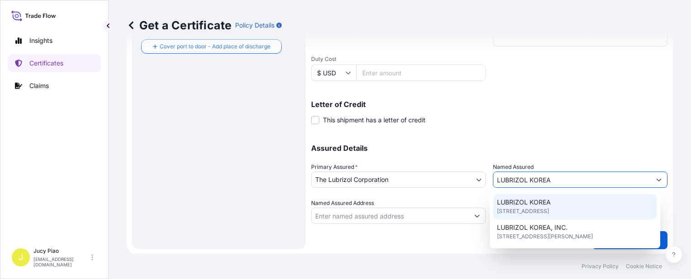
click at [553, 206] on div "[STREET_ADDRESS]" at bounding box center [574, 206] width 163 height 25
type input "4F, [STREET_ADDRESS][PERSON_NAME]"
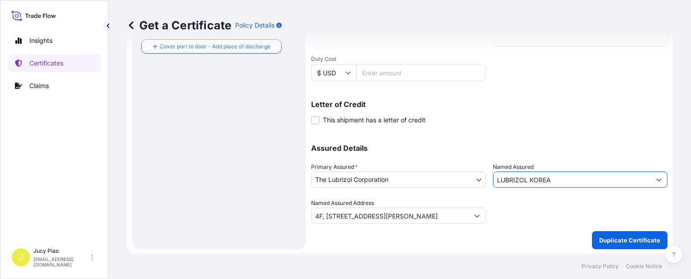
type input "LUBRIZOL KOREA"
click at [553, 206] on div at bounding box center [580, 211] width 175 height 25
click at [568, 114] on div "Letter of Credit This shipment has a letter of credit Letter of credit * Letter…" at bounding box center [489, 113] width 356 height 24
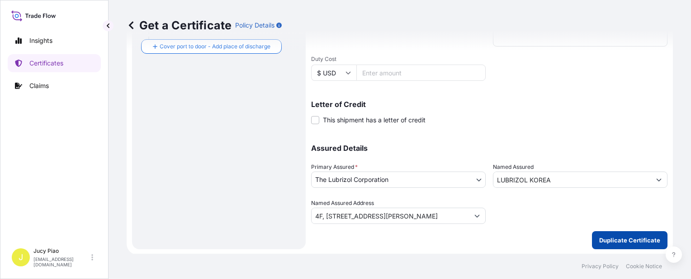
click at [602, 236] on p "Duplicate Certificate" at bounding box center [629, 240] width 61 height 9
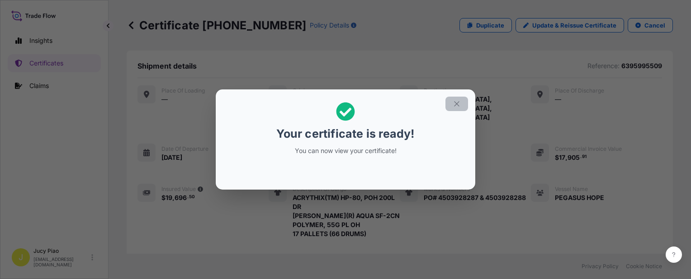
click at [458, 105] on icon "button" at bounding box center [456, 103] width 5 height 5
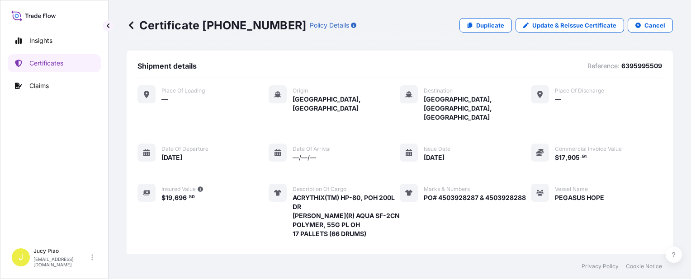
click at [531, 197] on div "Vessel Name PEGASUS HOPE" at bounding box center [567, 211] width 73 height 55
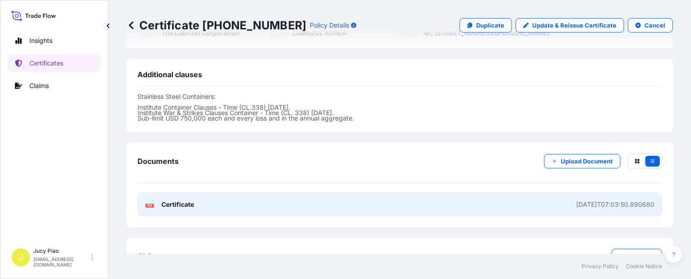
click at [525, 193] on link "PDF Certificate [DATE]T07:03:50.890680" at bounding box center [399, 205] width 525 height 24
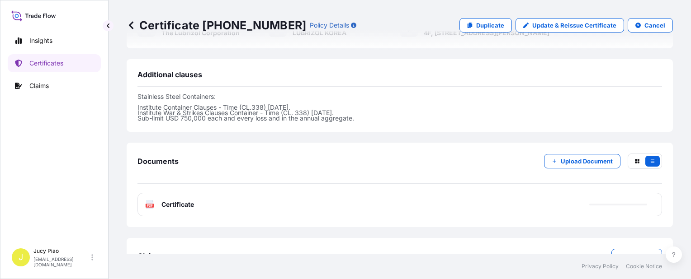
click at [490, 25] on p "Duplicate" at bounding box center [490, 25] width 28 height 9
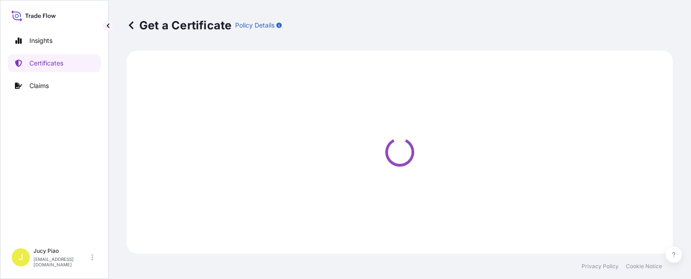
select select "Ocean Vessel"
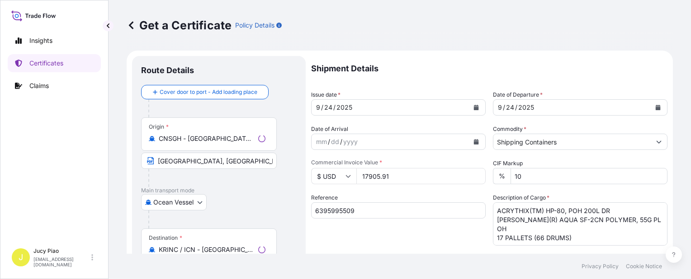
select select "31566"
click at [368, 214] on input "6395995509" at bounding box center [398, 211] width 175 height 16
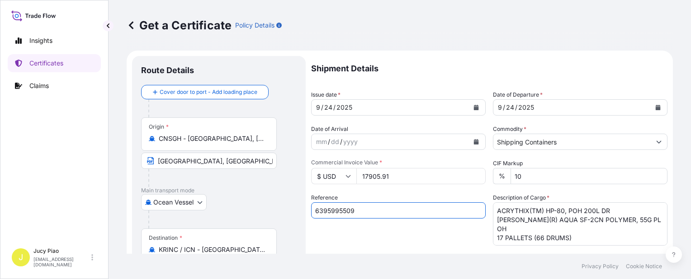
drag, startPoint x: 347, startPoint y: 212, endPoint x: 240, endPoint y: 203, distance: 107.5
click at [240, 203] on form "Route Details Cover door to port - Add loading place Place of loading Road / [G…" at bounding box center [400, 284] width 546 height 467
paste input "2002"
type input "6395992002"
click at [352, 230] on div "Reference 6395992002" at bounding box center [398, 220] width 175 height 52
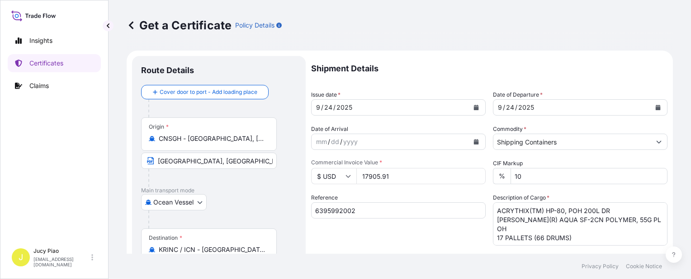
scroll to position [45, 0]
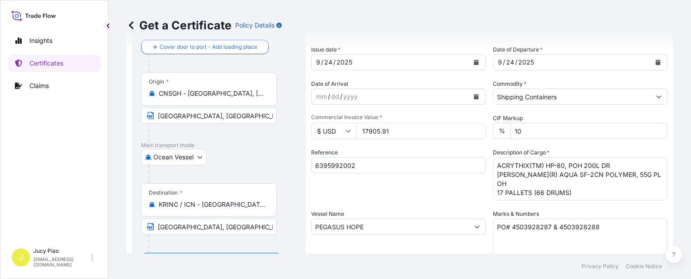
click at [594, 226] on textarea "PO# 4503928287 & 4503928288" at bounding box center [580, 241] width 175 height 45
drag, startPoint x: 436, startPoint y: 213, endPoint x: 429, endPoint y: 212, distance: 7.5
click at [426, 212] on div "Shipment Details Issue date * [DATE] Date of Departure * [DATE] Date of Arrival…" at bounding box center [489, 226] width 356 height 431
paste textarea "19604"
type textarea "PO# 4503919604"
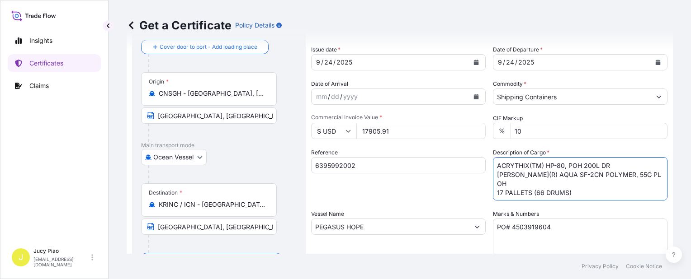
drag, startPoint x: 576, startPoint y: 187, endPoint x: 447, endPoint y: 142, distance: 137.0
click at [447, 142] on div "Shipment Details Issue date * [DATE] Date of Departure * [DATE] Date of Arrival…" at bounding box center [489, 226] width 356 height 431
paste textarea "MERQUAT(TM) 2001 POLYMER,"
click at [613, 170] on textarea "ACRYTHIX(TM) HP-80, POH 200L DR [PERSON_NAME](R) AQUA SF-2CN POLYMER, 55G PL OH…" at bounding box center [580, 178] width 175 height 43
paste textarea "1H1 PLASTIC DRUM MERQUAT(TM) 281 POLYMER, 1H1 PLASTIC DRUM MERQUAT(TM) 295 POLY…"
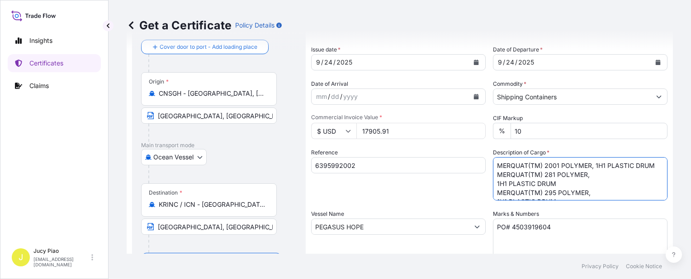
scroll to position [33, 0]
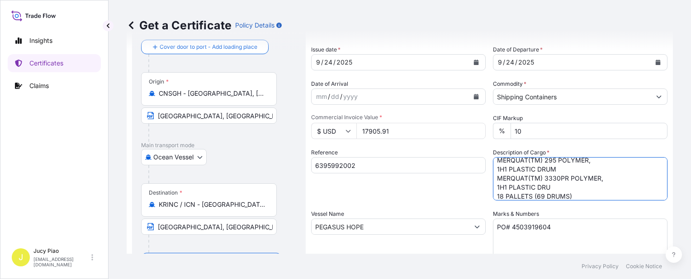
click at [493, 189] on textarea "ACRYTHIX(TM) HP-80, POH 200L DR [PERSON_NAME](R) AQUA SF-2CN POLYMER, 55G PL OH…" at bounding box center [580, 178] width 175 height 43
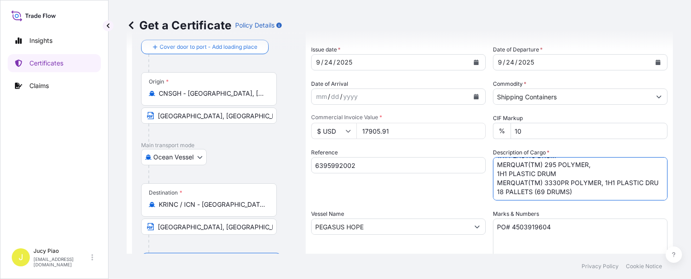
click at [494, 173] on textarea "ACRYTHIX(TM) HP-80, POH 200L DR [PERSON_NAME](R) AQUA SF-2CN POLYMER, 55G PL OH…" at bounding box center [580, 178] width 175 height 43
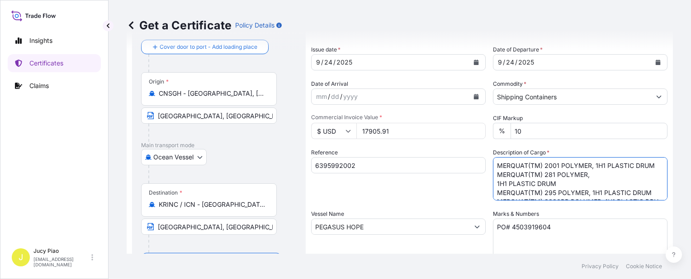
click at [494, 186] on textarea "ACRYTHIX(TM) HP-80, POH 200L DR [PERSON_NAME](R) AQUA SF-2CN POLYMER, 55G PL OH…" at bounding box center [580, 178] width 175 height 43
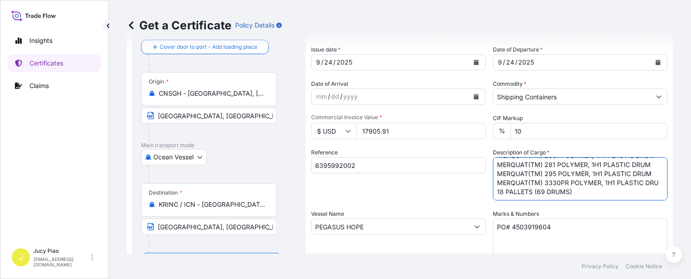
type textarea "MERQUAT(TM) 2001 POLYMER, 1H1 PLASTIC DRUM MERQUAT(TM) 281 POLYMER, 1H1 PLASTIC…"
click at [400, 133] on input "17905.91" at bounding box center [420, 131] width 129 height 16
drag, startPoint x: 405, startPoint y: 131, endPoint x: 250, endPoint y: 123, distance: 155.3
click at [260, 124] on form "Route Details Cover door to port - Add loading place Place of loading Road / [G…" at bounding box center [400, 238] width 546 height 467
type input "24219.15"
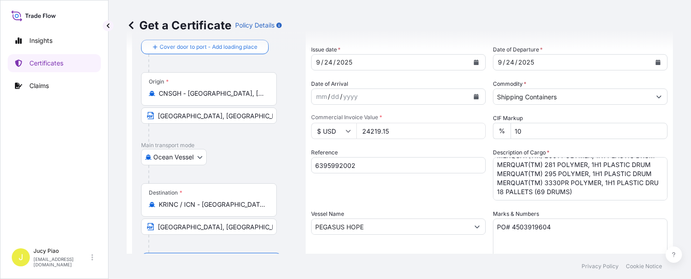
click at [379, 144] on div "Shipment Details Issue date * [DATE] Date of Departure * [DATE] Date of Arrival…" at bounding box center [489, 226] width 356 height 431
click at [398, 148] on div "Reference 6395992002" at bounding box center [398, 174] width 175 height 52
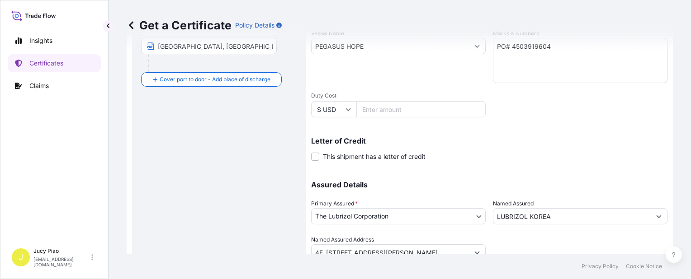
scroll to position [263, 0]
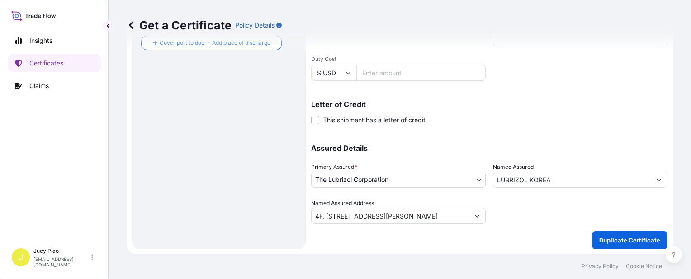
click at [623, 238] on p "Duplicate Certificate" at bounding box center [629, 240] width 61 height 9
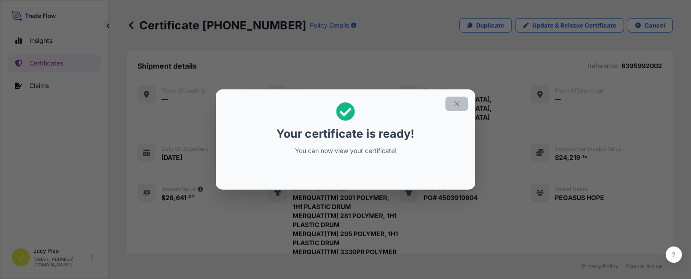
click at [453, 102] on icon "button" at bounding box center [457, 104] width 8 height 8
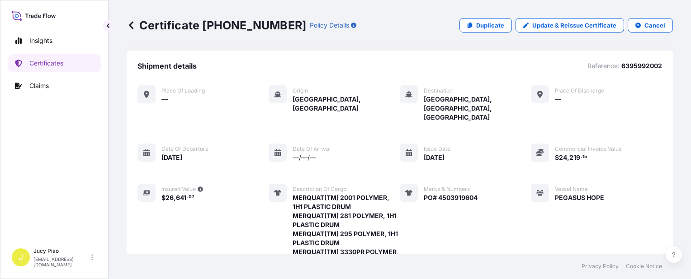
click at [503, 145] on div "Place of Loading — Origin [GEOGRAPHIC_DATA], [GEOGRAPHIC_DATA] Destination [GEO…" at bounding box center [399, 200] width 525 height 230
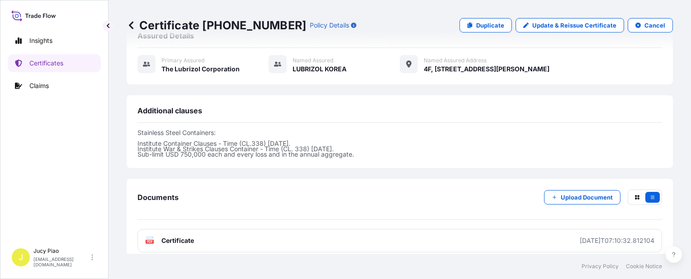
scroll to position [361, 0]
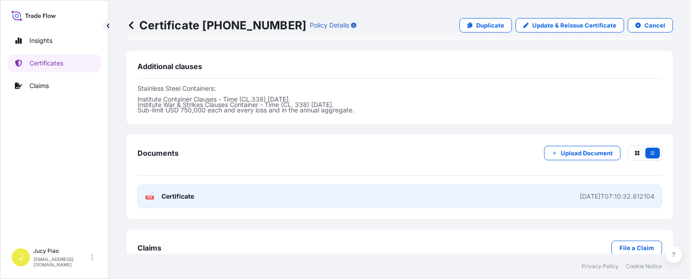
click at [499, 185] on link "PDF Certificate [DATE]T07:10:32.812104" at bounding box center [399, 197] width 525 height 24
